Goal: Transaction & Acquisition: Purchase product/service

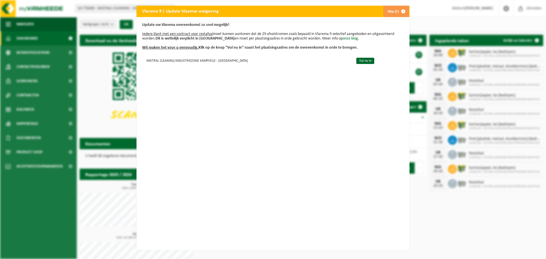
drag, startPoint x: 355, startPoint y: 60, endPoint x: 349, endPoint y: 66, distance: 8.5
click at [356, 60] on link "Vul nu in" at bounding box center [365, 61] width 18 height 6
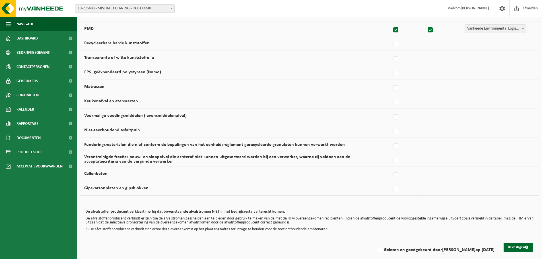
scroll to position [331, 0]
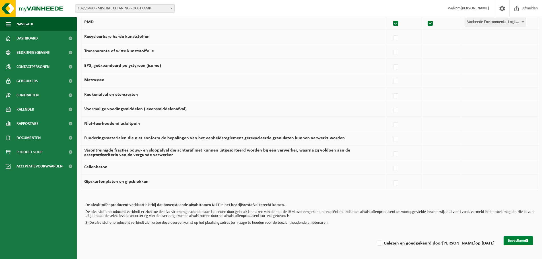
click at [513, 241] on button "Bevestigen" at bounding box center [517, 240] width 29 height 9
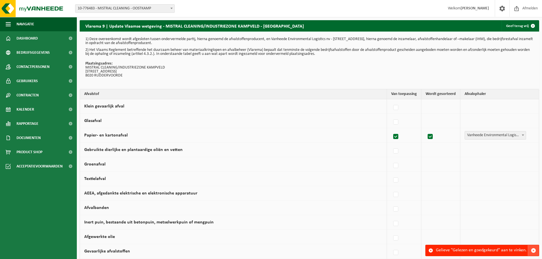
click at [533, 251] on span "button" at bounding box center [532, 250] width 5 height 5
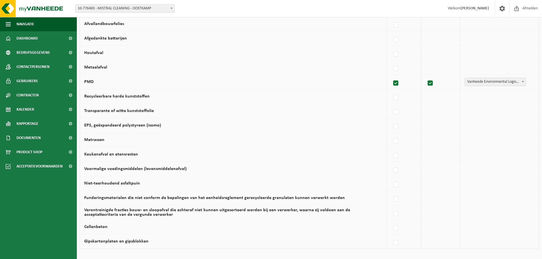
scroll to position [331, 0]
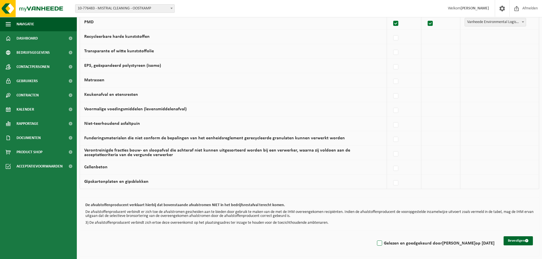
click at [380, 243] on label "Gelezen en goedgekeurd door THIERRY LINTS op 29/09/25" at bounding box center [435, 243] width 119 height 9
click at [375, 236] on input "Gelezen en goedgekeurd door THIERRY LINTS op 29/09/25" at bounding box center [374, 236] width 0 height 0
checkbox input "true"
click at [513, 242] on button "Bevestigen" at bounding box center [517, 240] width 29 height 9
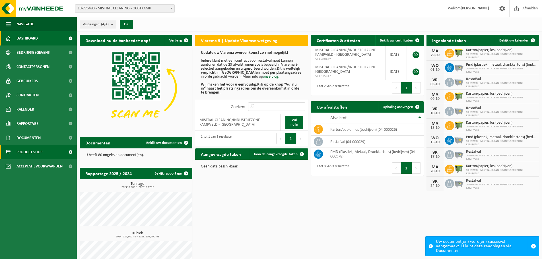
click at [22, 150] on span "Product Shop" at bounding box center [29, 152] width 26 height 14
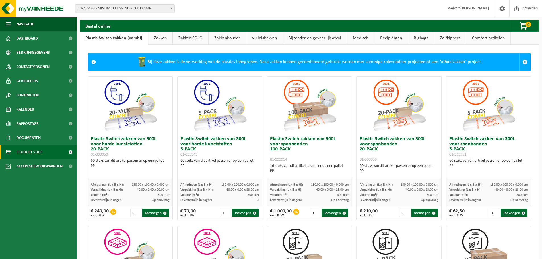
click at [158, 40] on link "Zakken" at bounding box center [160, 38] width 24 height 13
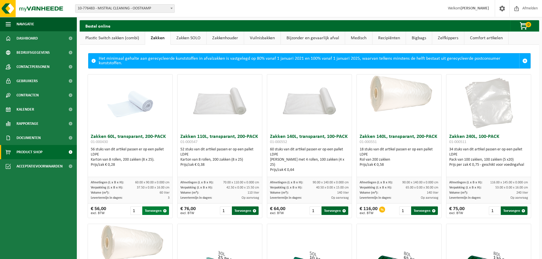
click at [154, 210] on button "Toevoegen" at bounding box center [155, 210] width 27 height 9
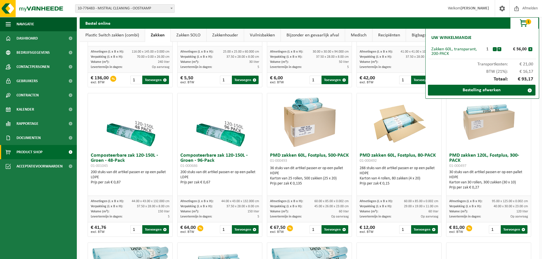
scroll to position [284, 0]
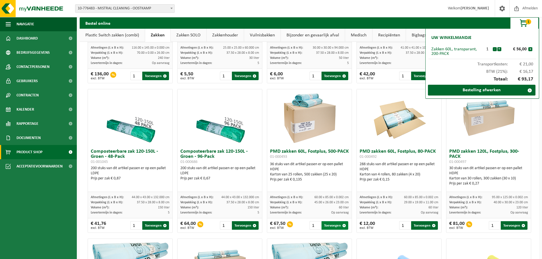
click at [326, 226] on button "Toevoegen" at bounding box center [334, 225] width 27 height 9
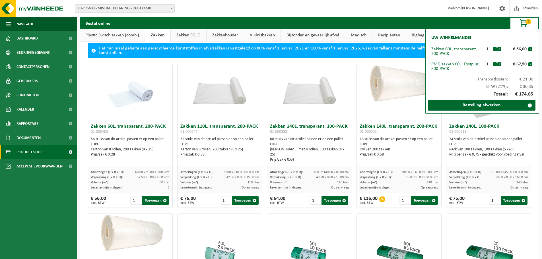
scroll to position [0, 0]
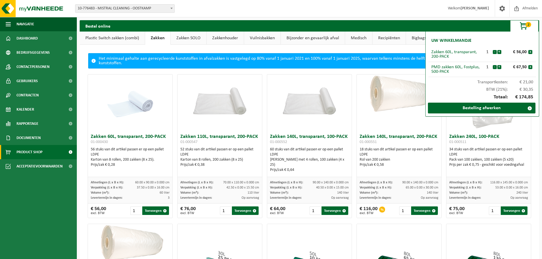
click at [112, 39] on link "Plastic Switch zakken (combi)" at bounding box center [112, 38] width 65 height 13
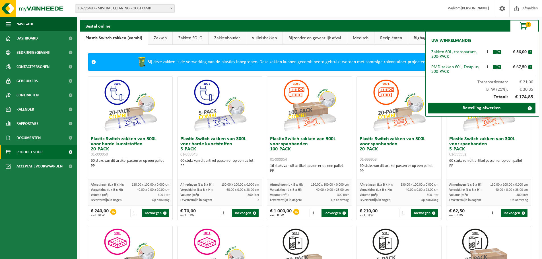
click at [163, 41] on link "Zakken" at bounding box center [160, 38] width 24 height 13
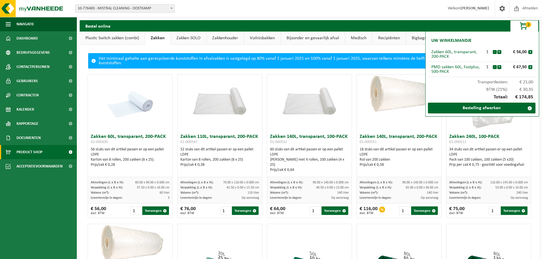
click at [191, 39] on link "Zakken SOLO" at bounding box center [189, 38] width 36 height 13
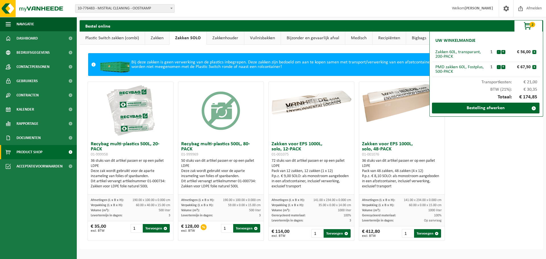
click at [221, 39] on link "Zakkenhouder" at bounding box center [225, 38] width 37 height 13
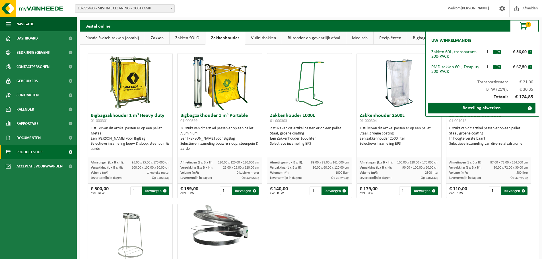
click at [260, 41] on link "Vuilnisbakken" at bounding box center [263, 38] width 36 height 13
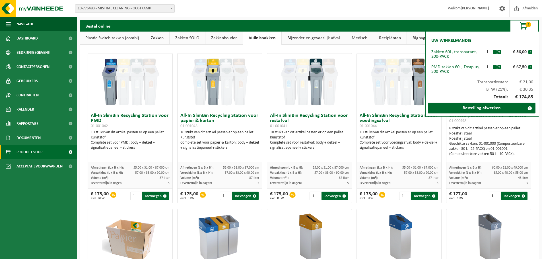
click at [299, 41] on link "Bijzonder en gevaarlijk afval" at bounding box center [313, 38] width 64 height 13
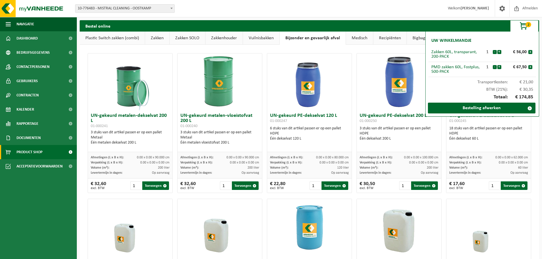
click at [156, 40] on link "Zakken" at bounding box center [157, 38] width 24 height 13
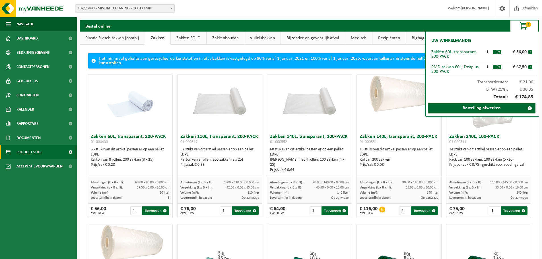
click at [134, 105] on img at bounding box center [130, 102] width 57 height 57
click at [183, 40] on link "Zakken SOLO" at bounding box center [189, 38] width 36 height 13
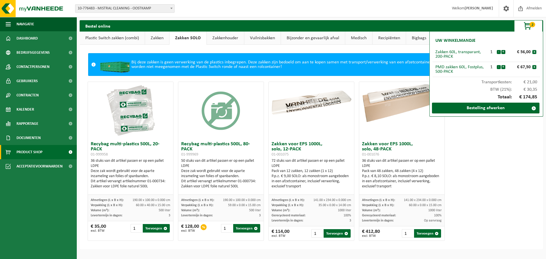
click at [264, 36] on link "Vuilnisbakken" at bounding box center [262, 38] width 36 height 13
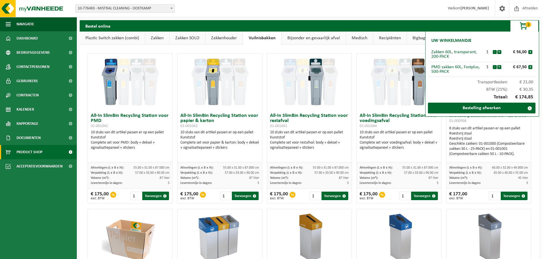
drag, startPoint x: 379, startPoint y: 38, endPoint x: 376, endPoint y: 41, distance: 3.8
click at [379, 38] on link "Recipiënten" at bounding box center [389, 38] width 33 height 13
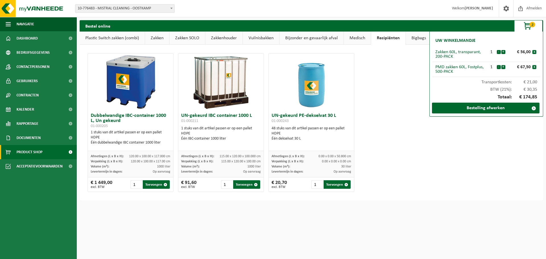
click at [262, 38] on link "Vuilnisbakken" at bounding box center [261, 38] width 36 height 13
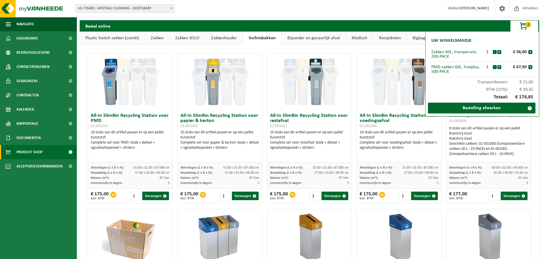
click at [187, 39] on link "Zakken SOLO" at bounding box center [187, 38] width 36 height 13
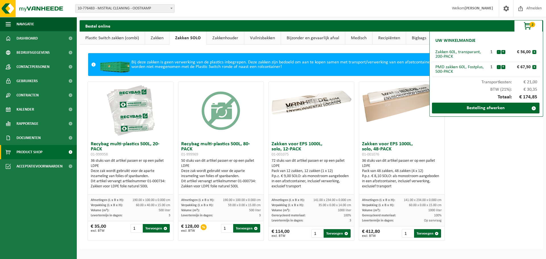
click at [161, 39] on link "Zakken" at bounding box center [157, 38] width 24 height 13
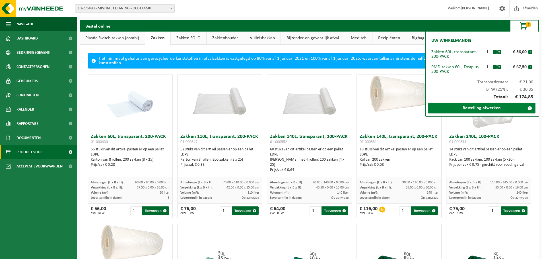
click at [499, 107] on link "Bestelling afwerken" at bounding box center [481, 108] width 107 height 11
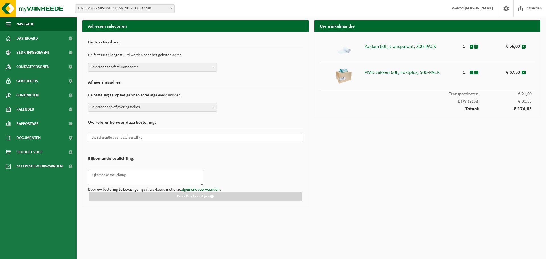
click at [213, 68] on span at bounding box center [214, 66] width 6 height 7
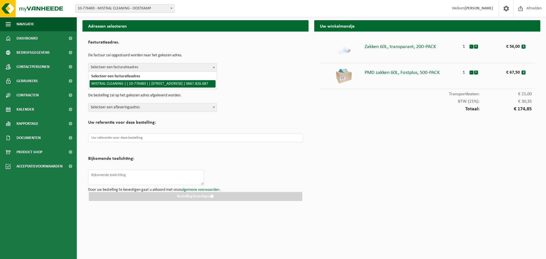
select select "31670"
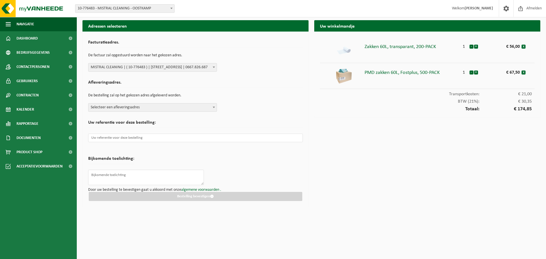
click at [214, 107] on b at bounding box center [214, 107] width 2 height 1
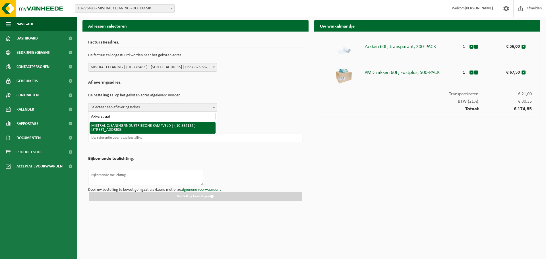
type input "Akkerstraat"
select select "115200"
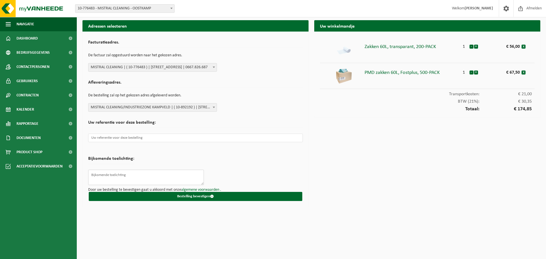
click at [112, 176] on textarea at bounding box center [146, 177] width 116 height 15
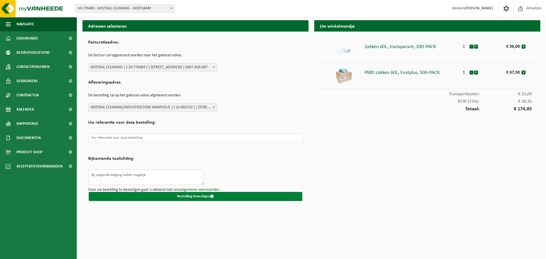
type textarea "Bij volgende lediging indien mogelijk"
click at [189, 196] on button "Bestelling bevestigen" at bounding box center [196, 196] width 214 height 9
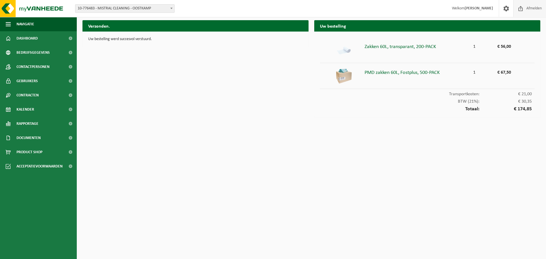
click at [529, 8] on span "Afmelden" at bounding box center [534, 8] width 18 height 17
